Goal: Task Accomplishment & Management: Manage account settings

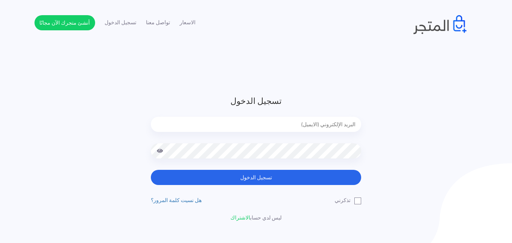
click at [236, 128] on input "email" at bounding box center [256, 124] width 211 height 15
type input "sefsafapr@gmail.com"
click at [151, 170] on button "تسجيل الدخول" at bounding box center [256, 177] width 211 height 15
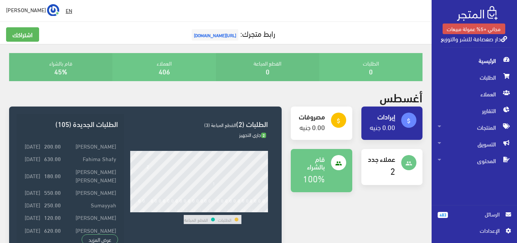
click at [483, 217] on span "الرسائل" at bounding box center [477, 214] width 46 height 8
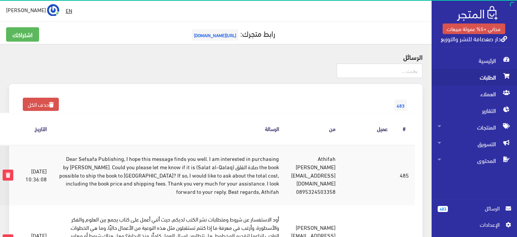
click at [489, 74] on span "الطلبات" at bounding box center [473, 77] width 73 height 17
